Goal: Contribute content: Contribute content

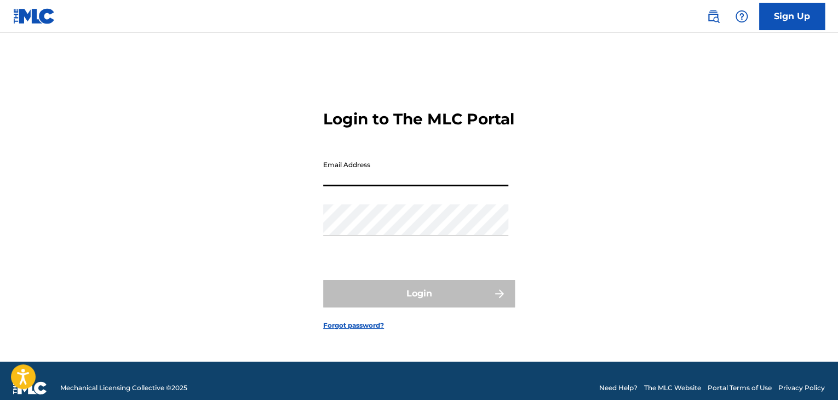
click at [334, 186] on input "Email Address" at bounding box center [415, 170] width 185 height 31
type input "[EMAIL_ADDRESS][DOMAIN_NAME]"
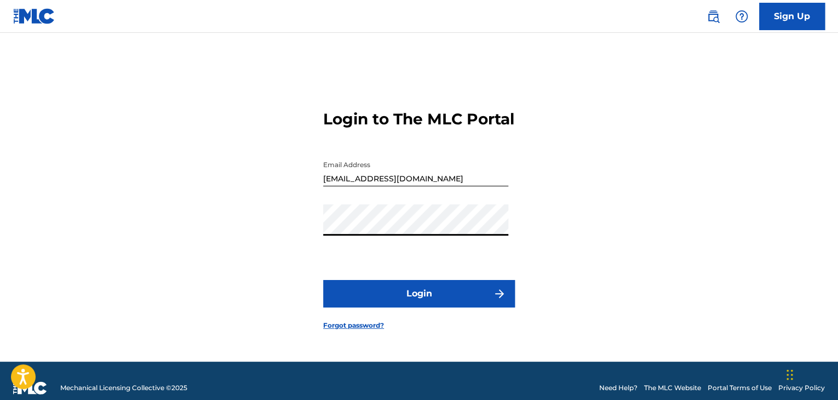
click at [419, 291] on button "Login" at bounding box center [419, 293] width 192 height 27
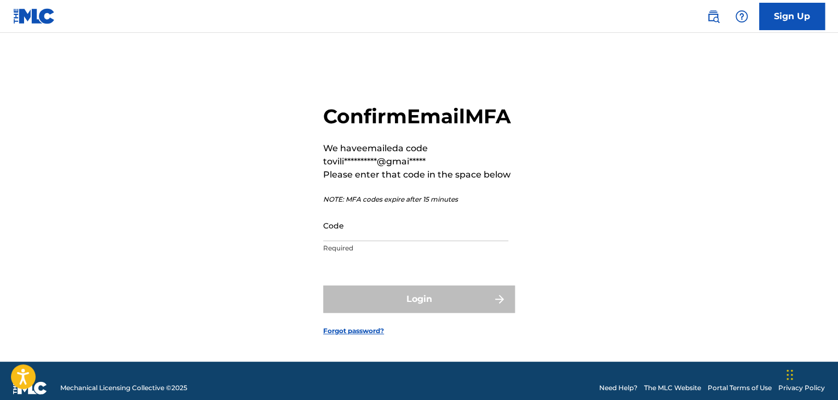
click at [357, 257] on div "Code Required" at bounding box center [415, 234] width 185 height 49
paste input "594051"
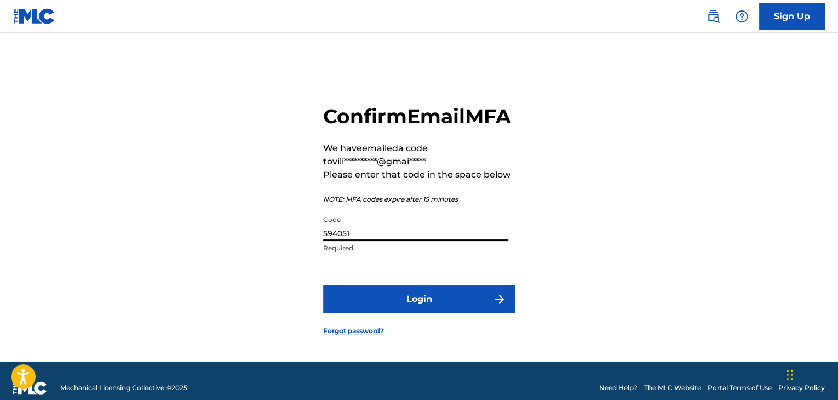
type input "594051"
click at [423, 312] on button "Login" at bounding box center [419, 298] width 192 height 27
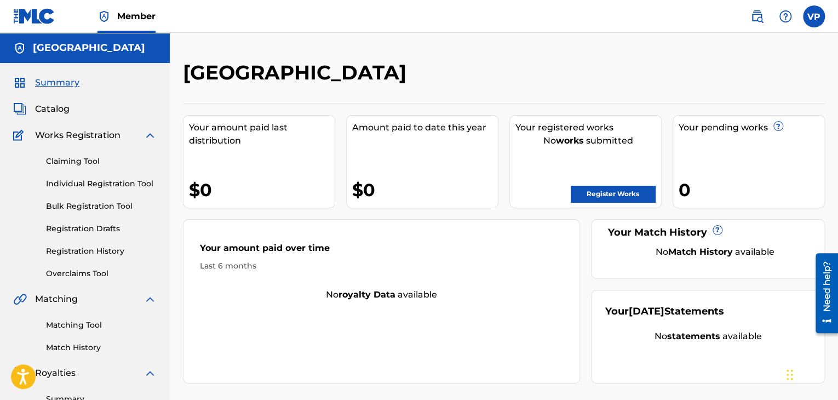
click at [581, 145] on strong "works" at bounding box center [570, 140] width 28 height 10
click at [65, 109] on span "Catalog" at bounding box center [52, 108] width 34 height 13
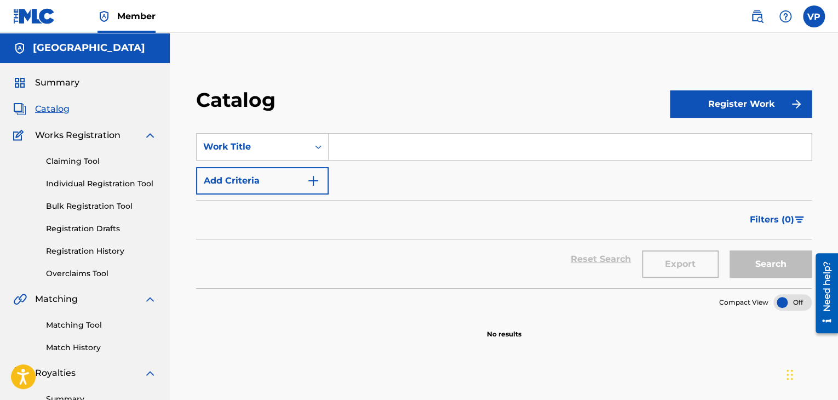
click at [699, 111] on button "Register Work" at bounding box center [741, 103] width 142 height 27
click at [710, 141] on link "Individual" at bounding box center [741, 139] width 142 height 26
